Goal: Task Accomplishment & Management: Complete application form

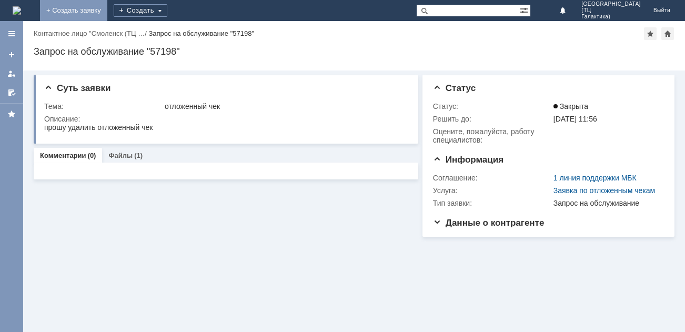
click at [107, 9] on link "+ Создать заявку" at bounding box center [73, 10] width 67 height 21
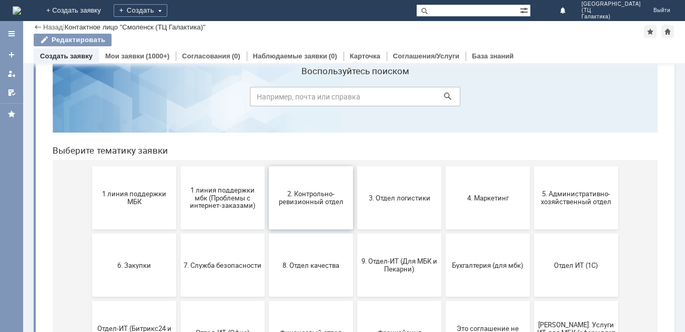
scroll to position [53, 0]
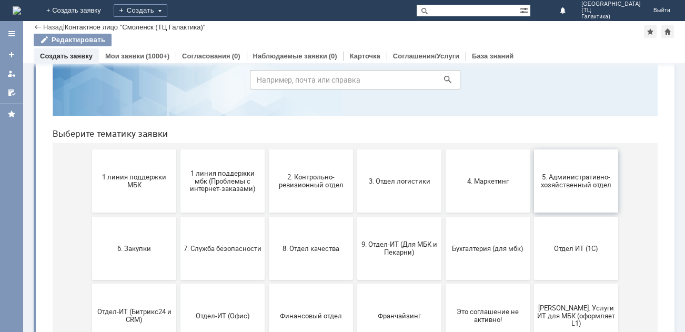
click at [572, 192] on button "5. Административно-хозяйственный отдел" at bounding box center [576, 181] width 84 height 63
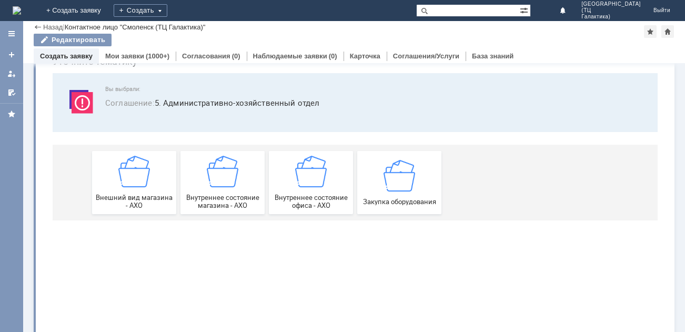
scroll to position [0, 0]
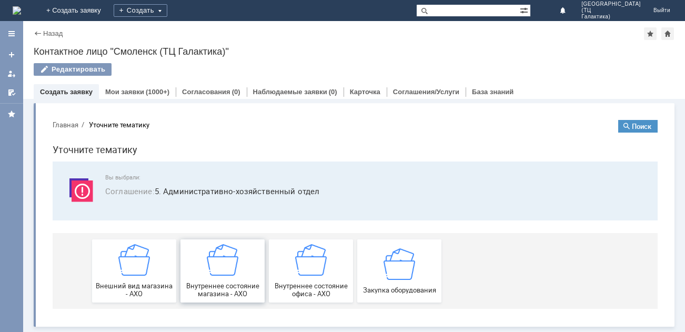
click at [235, 278] on div "Внутреннее состояние магазина - АХО" at bounding box center [223, 271] width 78 height 54
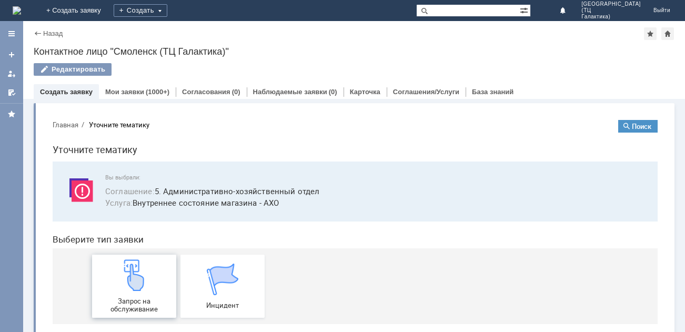
click at [135, 300] on span "Запрос на обслуживание" at bounding box center [134, 305] width 78 height 16
click at [623, 124] on img at bounding box center [626, 126] width 7 height 7
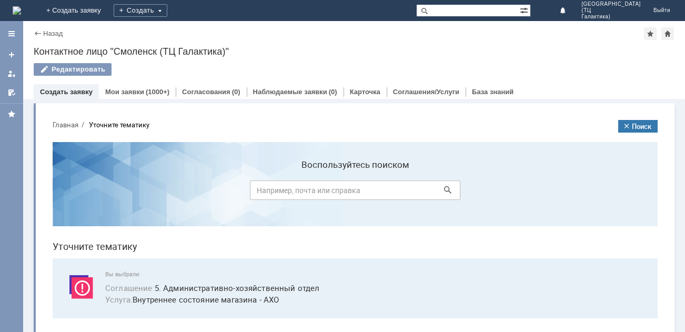
click at [291, 190] on input at bounding box center [355, 190] width 211 height 19
type input "заказать [PERSON_NAME]"
click at [444, 190] on icon at bounding box center [447, 189] width 7 height 7
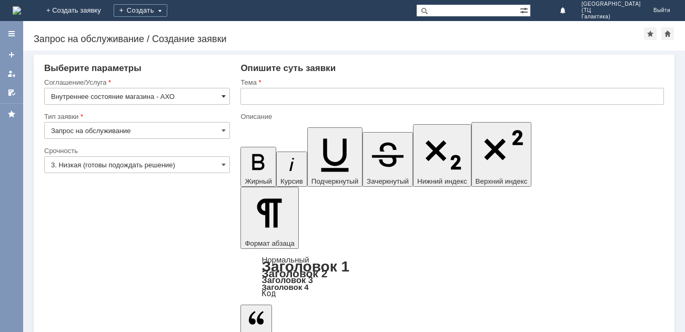
click at [222, 96] on span at bounding box center [224, 96] width 4 height 8
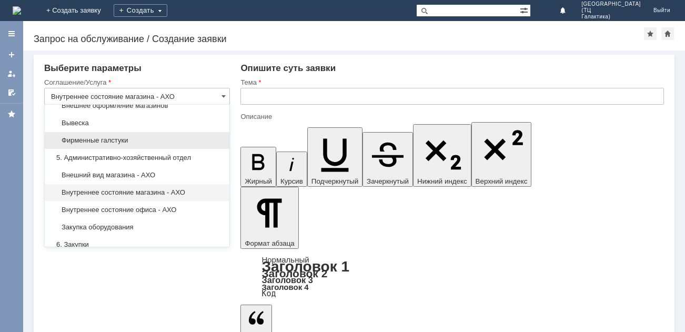
scroll to position [640, 0]
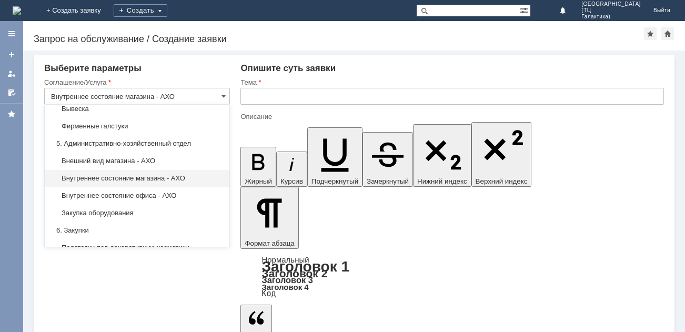
click at [165, 183] on span "Внутреннее состояние магазина - АХО" at bounding box center [137, 178] width 172 height 8
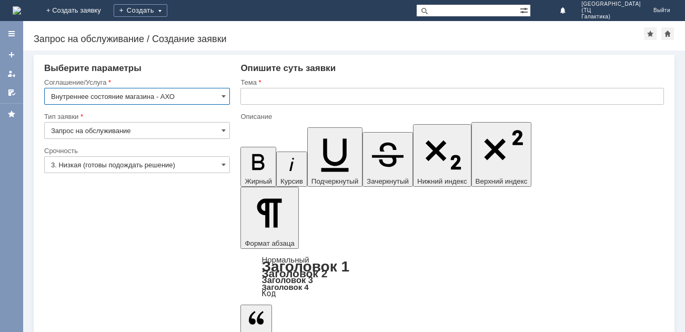
type input "Внутреннее состояние магазина - АХО"
click at [227, 94] on input "Внутреннее состояние магазина - АХО" at bounding box center [137, 96] width 186 height 17
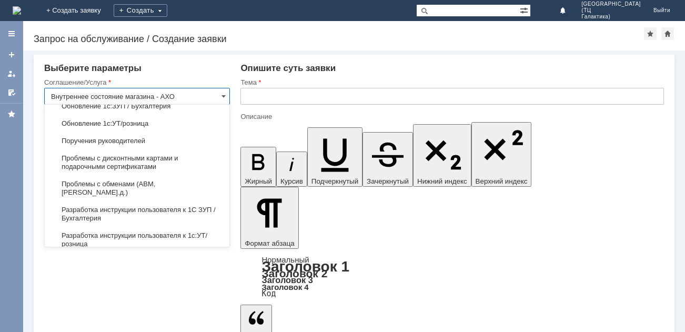
scroll to position [1436, 0]
